Goal: Task Accomplishment & Management: Use online tool/utility

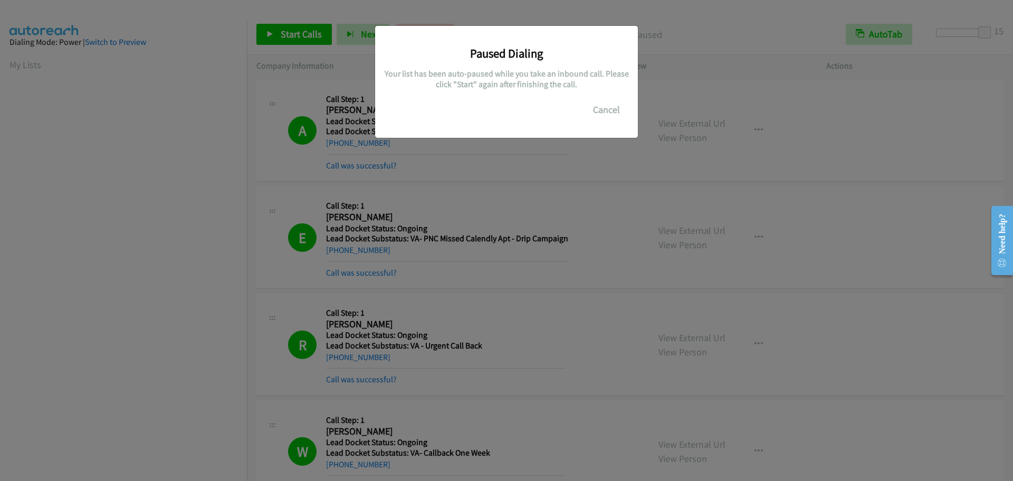
scroll to position [111, 0]
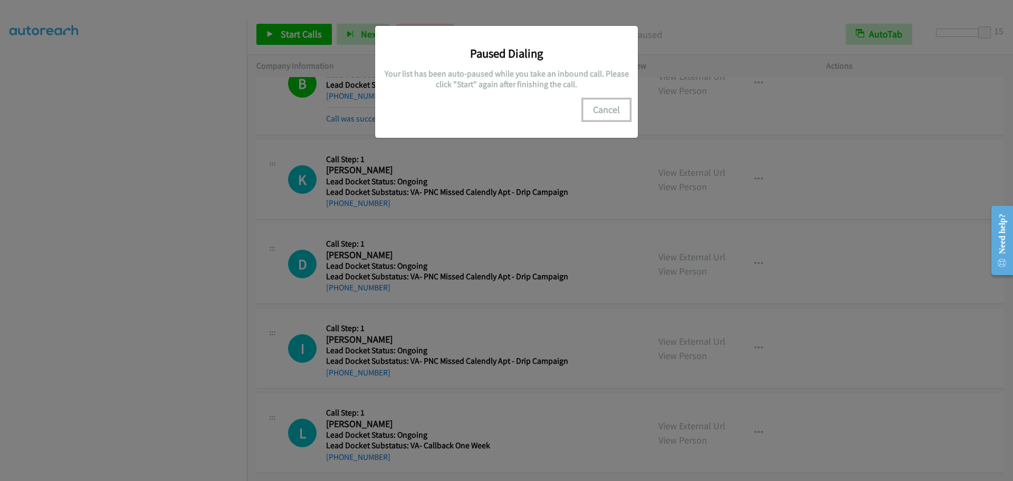
click at [597, 110] on button "Cancel" at bounding box center [606, 109] width 47 height 21
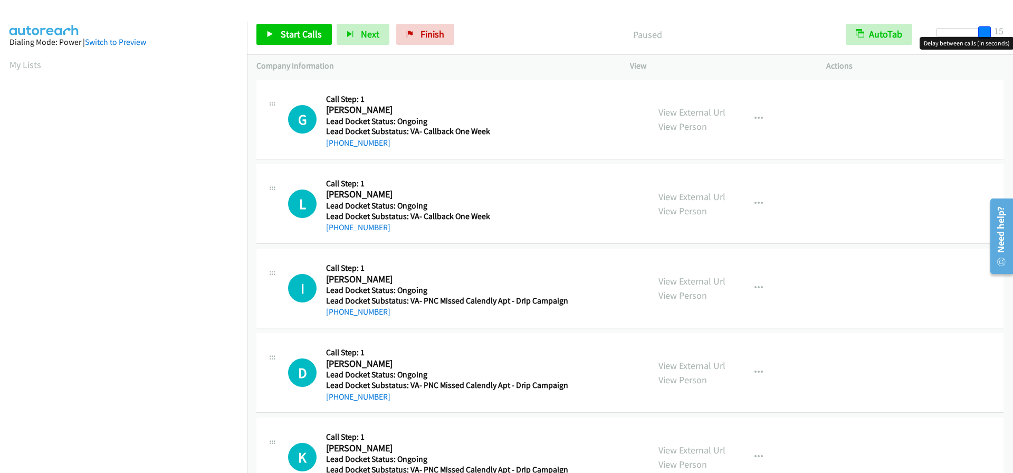
drag, startPoint x: 940, startPoint y: 34, endPoint x: 1012, endPoint y: 39, distance: 73.0
click at [1012, 39] on body "Start Calls Pause Next Finish Paused AutoTab AutoTab 15 Company Information Inf…" at bounding box center [506, 25] width 1013 height 50
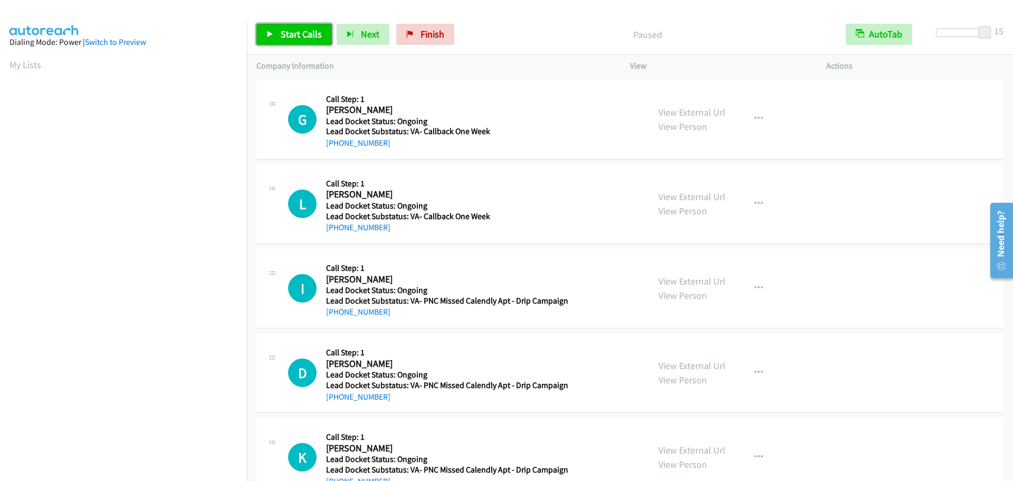
click at [307, 27] on link "Start Calls" at bounding box center [293, 34] width 75 height 21
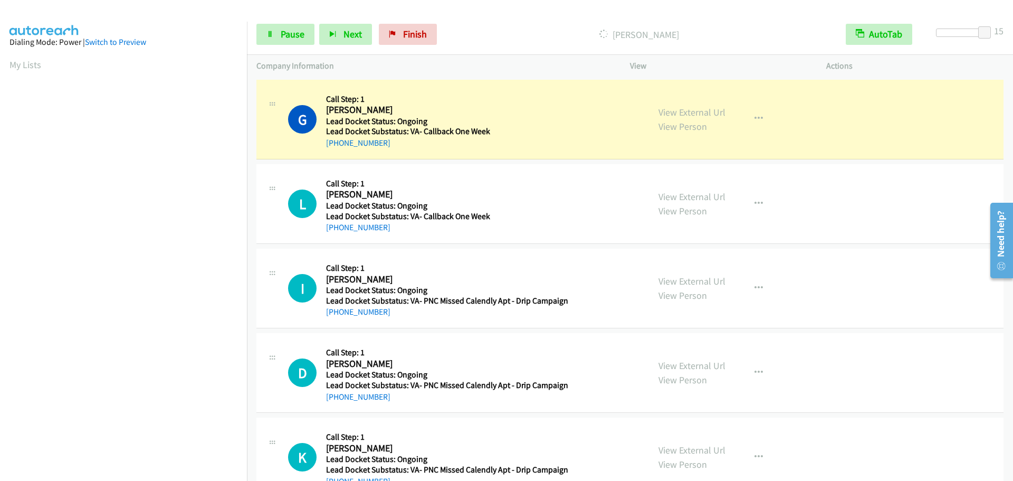
scroll to position [111, 0]
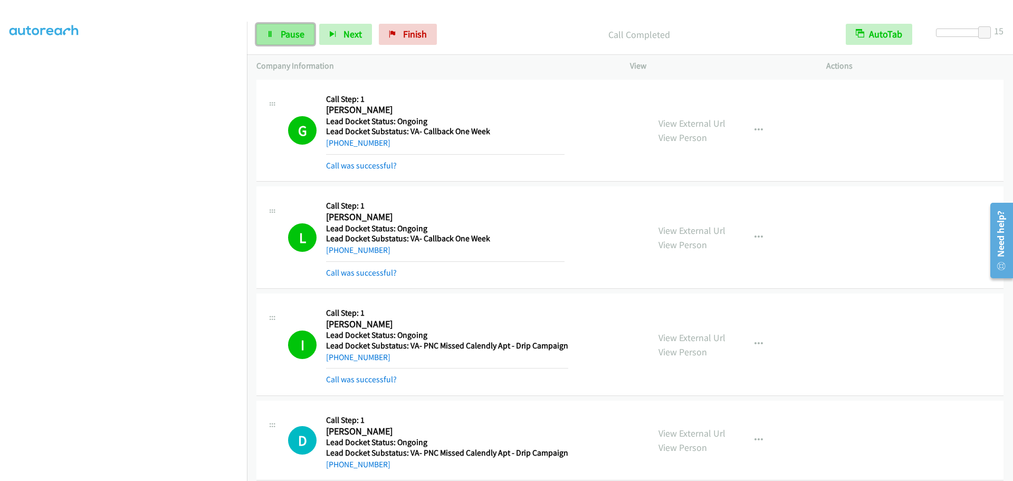
click at [282, 34] on span "Pause" at bounding box center [293, 34] width 24 height 12
click at [281, 37] on span "Start Calls" at bounding box center [301, 34] width 41 height 12
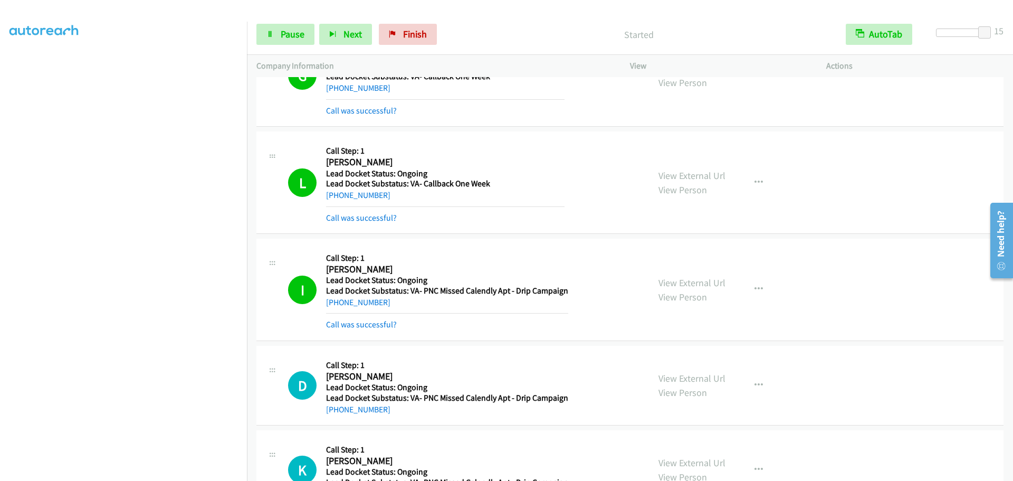
scroll to position [211, 0]
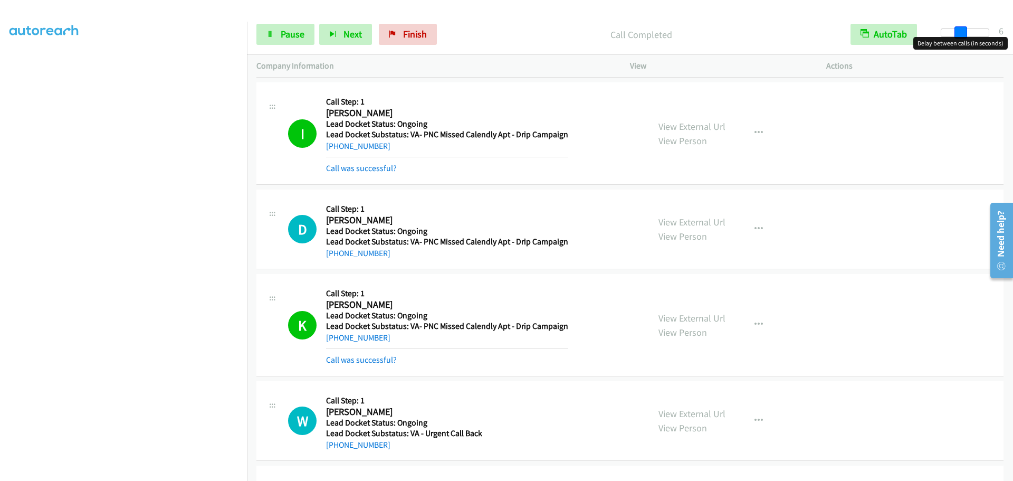
drag, startPoint x: 983, startPoint y: 33, endPoint x: 955, endPoint y: 46, distance: 30.9
click at [955, 46] on body "Start Calls Pause Next Finish Call Completed AutoTab AutoTab 6 Company Informat…" at bounding box center [506, 25] width 1013 height 50
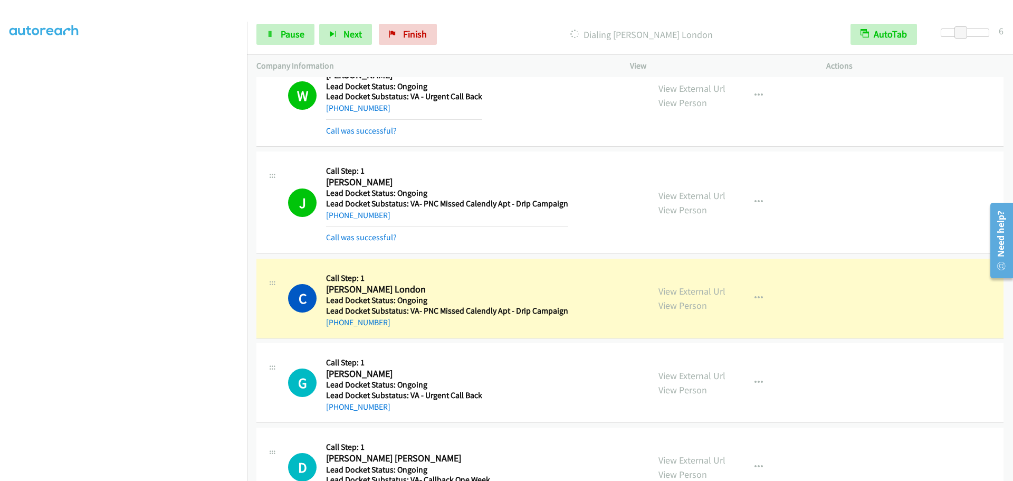
scroll to position [885, 0]
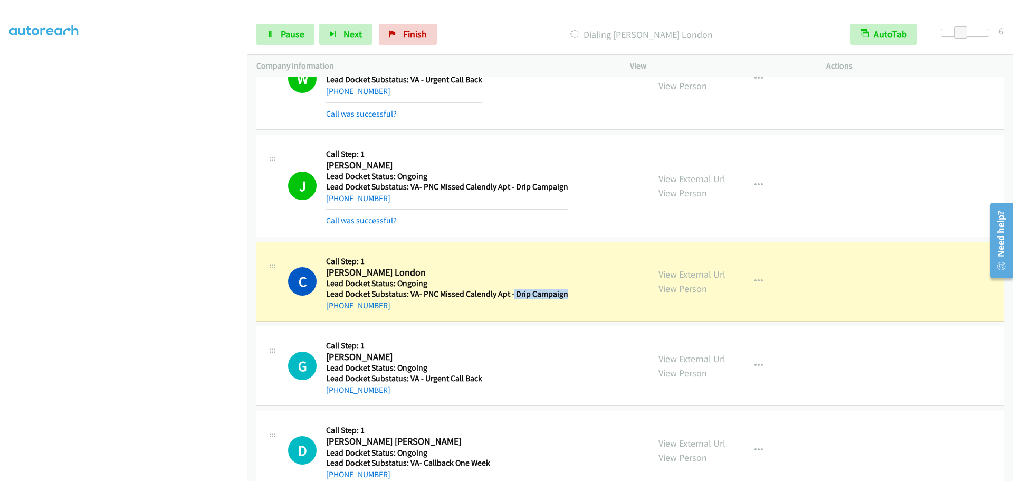
drag, startPoint x: 511, startPoint y: 294, endPoint x: 566, endPoint y: 299, distance: 55.0
click at [566, 299] on div "C Callback Scheduled Call Step: 1 [PERSON_NAME][GEOGRAPHIC_DATA] America/[GEOGR…" at bounding box center [463, 281] width 351 height 60
click at [288, 30] on span "Pause" at bounding box center [293, 34] width 24 height 12
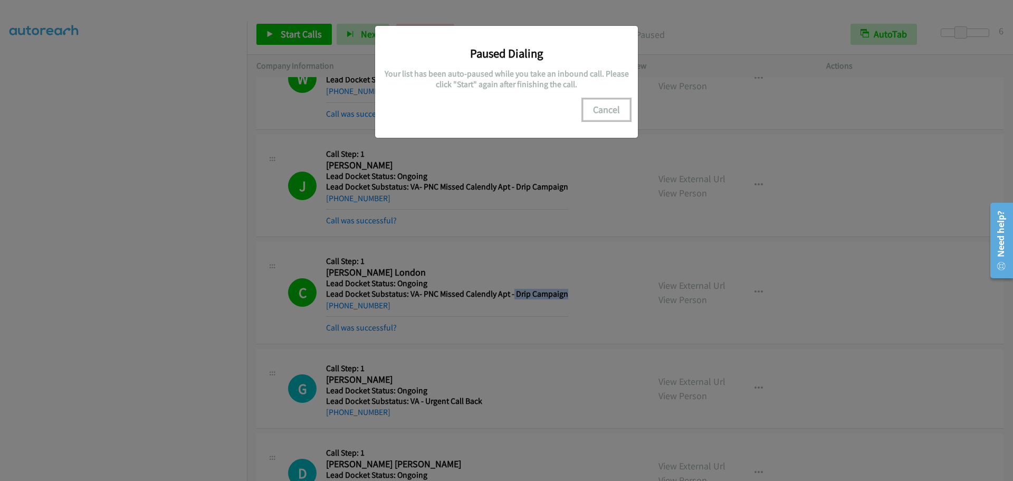
click at [609, 109] on button "Cancel" at bounding box center [606, 109] width 47 height 21
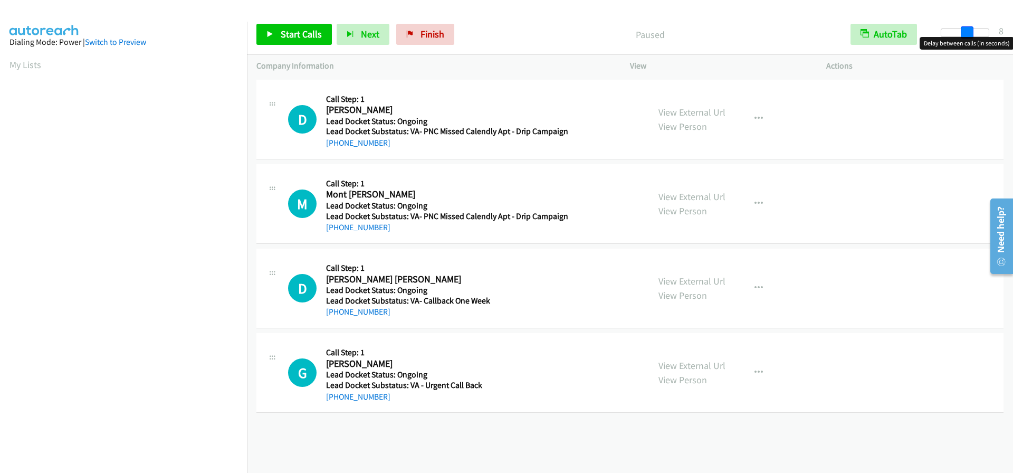
drag, startPoint x: 942, startPoint y: 31, endPoint x: 967, endPoint y: 39, distance: 26.0
click at [967, 39] on body "Start Calls Pause Next Finish Paused AutoTab AutoTab 8 Company Information Info…" at bounding box center [506, 25] width 1013 height 50
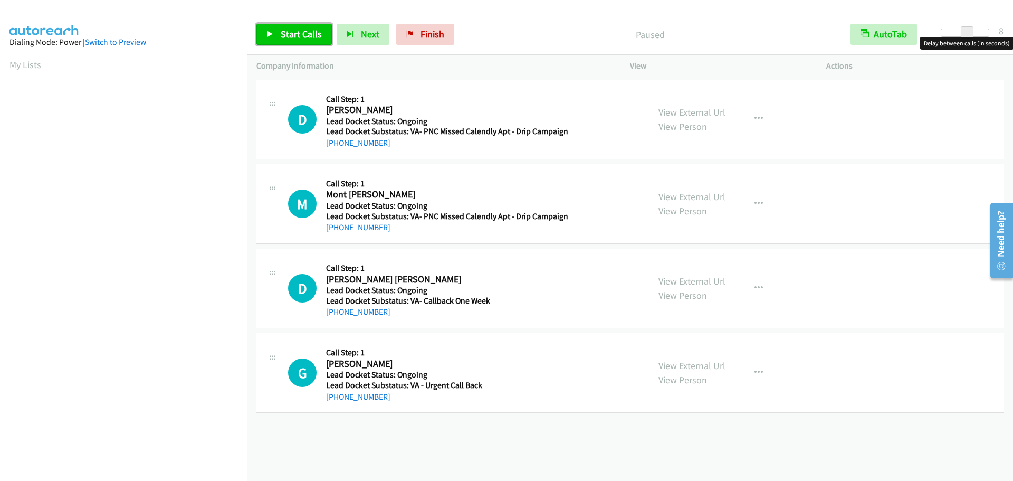
click at [300, 36] on span "Start Calls" at bounding box center [301, 34] width 41 height 12
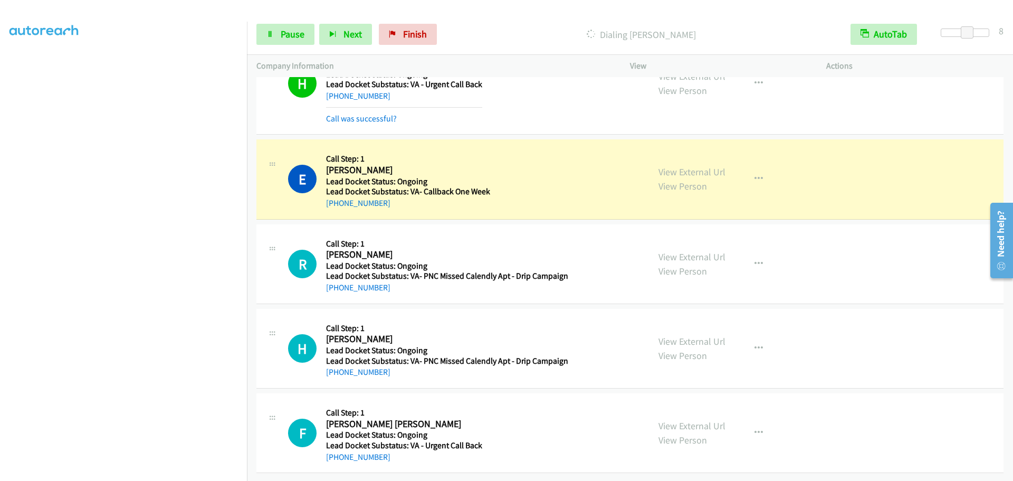
scroll to position [590, 0]
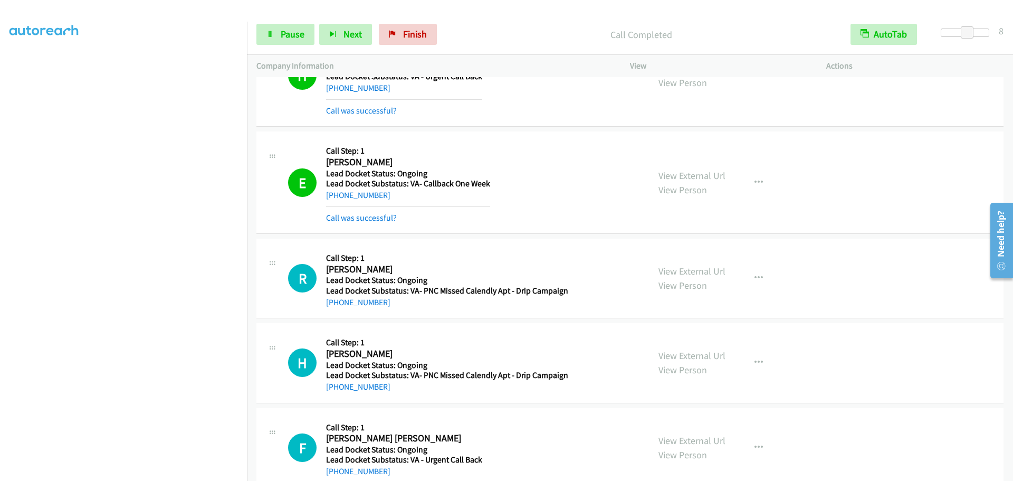
click at [295, 23] on div "Start Calls Pause Next Finish Call Completed AutoTab AutoTab 8" at bounding box center [630, 34] width 766 height 41
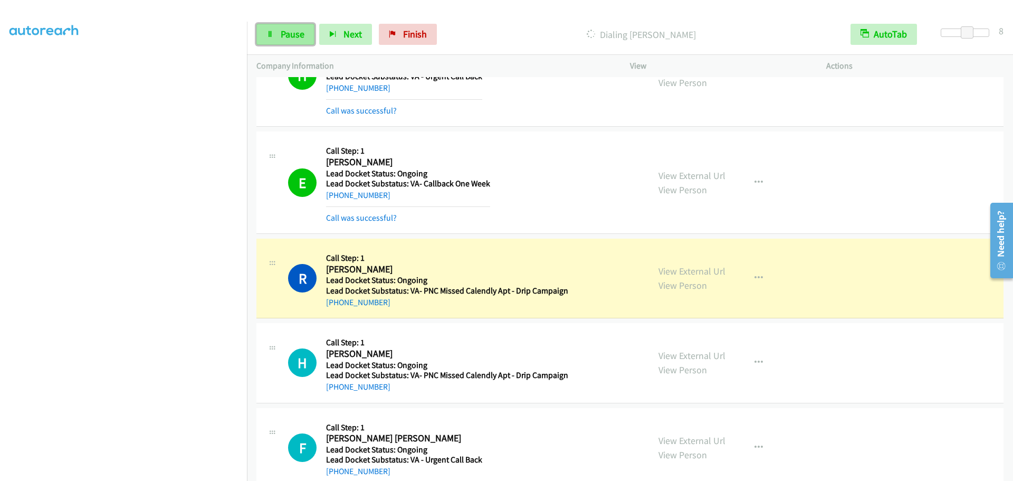
click at [294, 35] on span "Pause" at bounding box center [293, 34] width 24 height 12
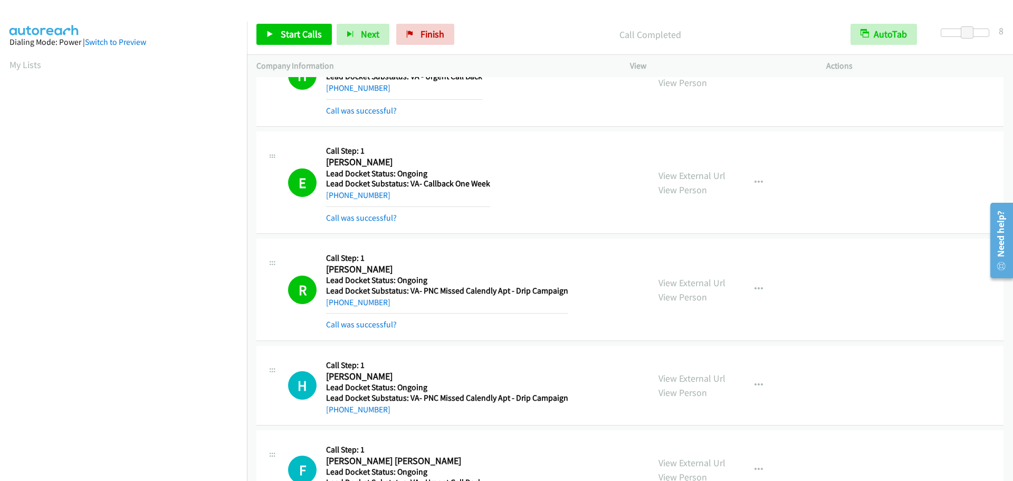
scroll to position [111, 0]
